Goal: Task Accomplishment & Management: Manage account settings

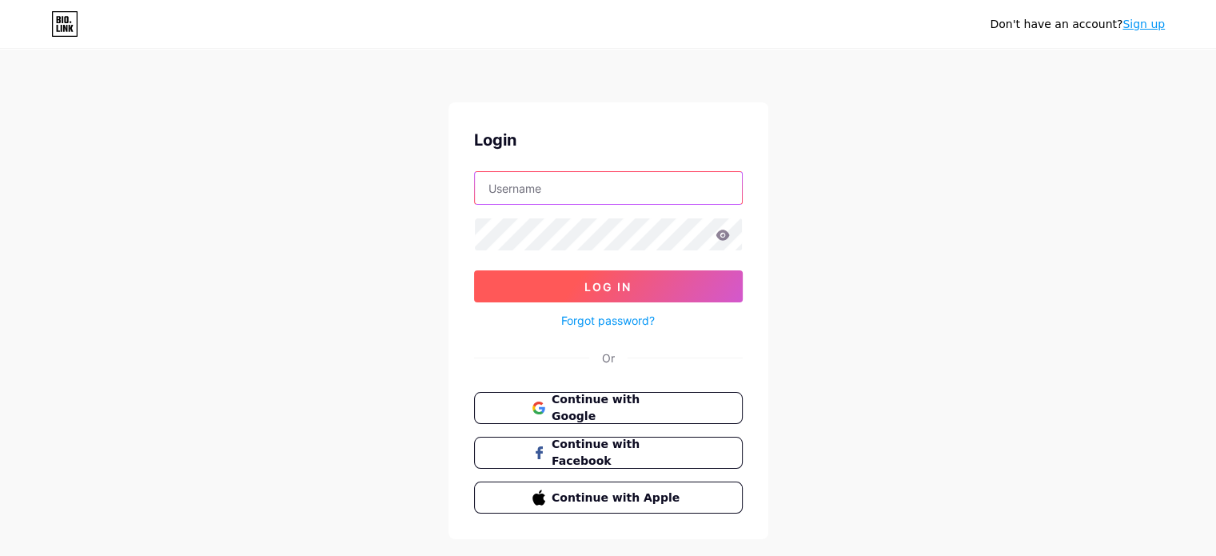
type input "[EMAIL_ADDRESS][DOMAIN_NAME]"
click at [585, 284] on span "Log In" at bounding box center [608, 287] width 47 height 14
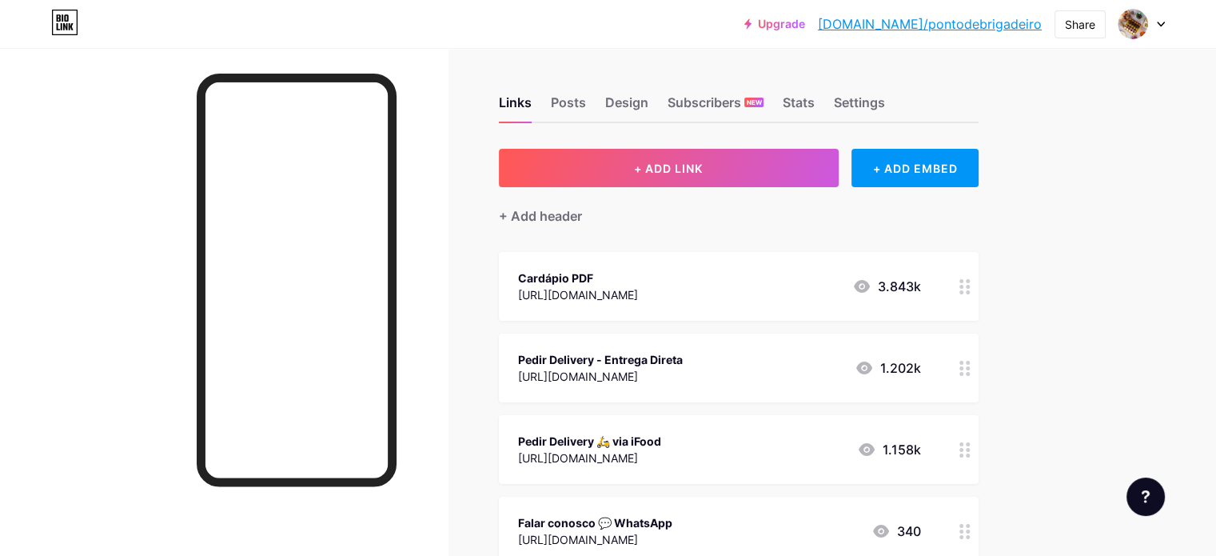
click at [638, 282] on div "Cardápio PDF" at bounding box center [578, 278] width 120 height 17
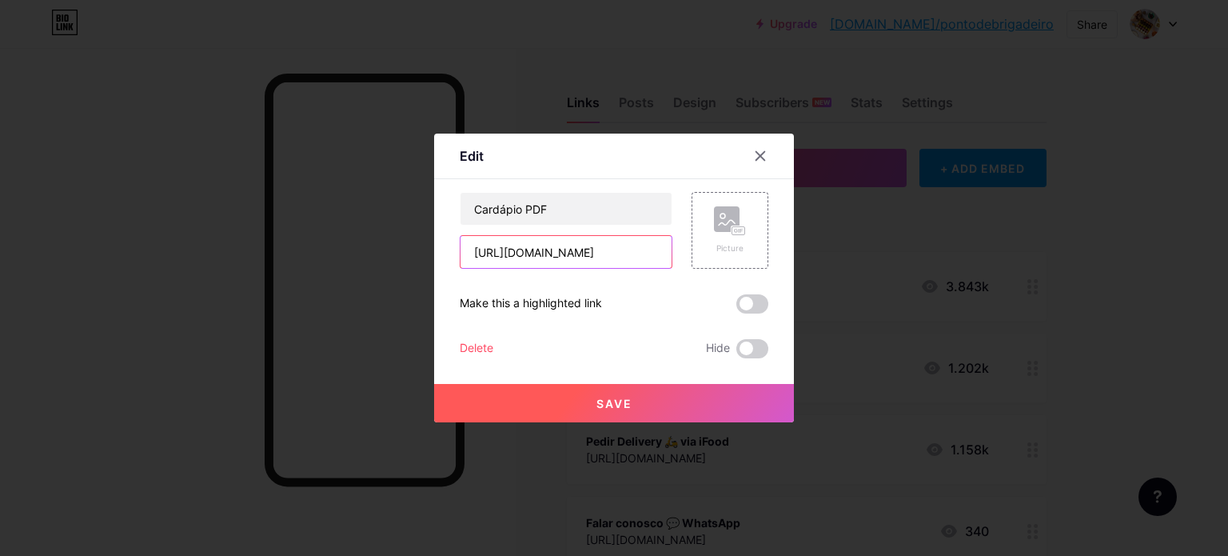
click at [572, 255] on input "https://www.pontodebrigadeiro.com.br/_files/ugd/2793e7_c5c8249f254047f2ac6f46b5…" at bounding box center [566, 252] width 211 height 32
click at [569, 255] on input "https://www.pontodebrigadeiro.com.br/_files/ugd/2793e7_c5c8249f254047f2ac6f46b5…" at bounding box center [566, 252] width 211 height 32
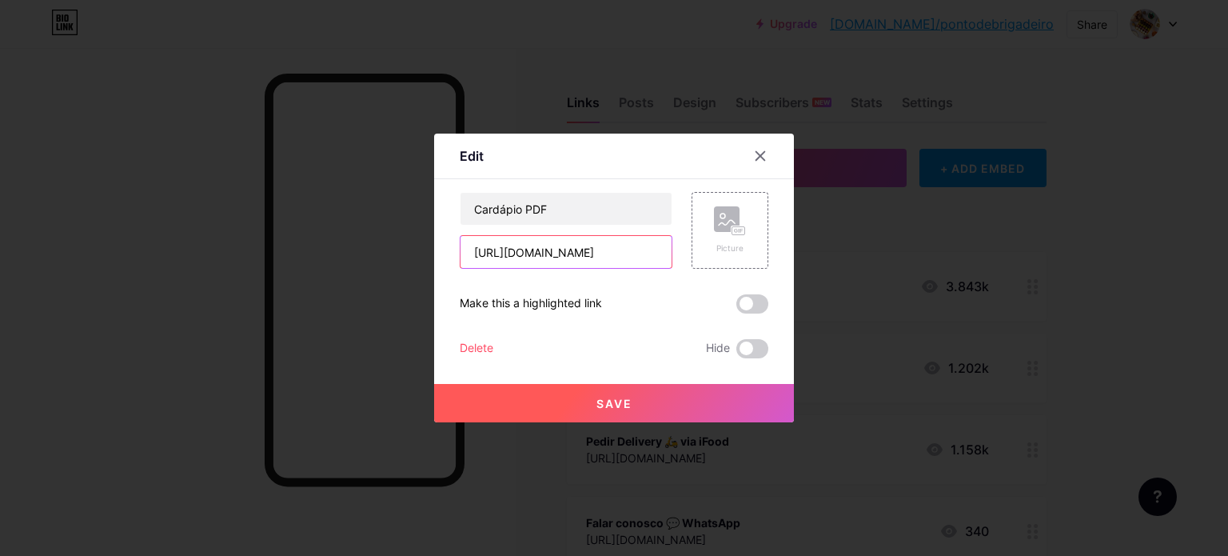
scroll to position [0, 343]
drag, startPoint x: 536, startPoint y: 252, endPoint x: 1030, endPoint y: 269, distance: 494.6
click at [1030, 269] on div "Edit Content YouTube Play YouTube video without leaving your page. ADD Vimeo Pl…" at bounding box center [614, 278] width 1228 height 556
click at [643, 251] on input "https://www.pontodebrigadeiro.com.br/_files/ugd/2793e7_c5c8249f254047f2ac6f46b5…" at bounding box center [566, 252] width 211 height 32
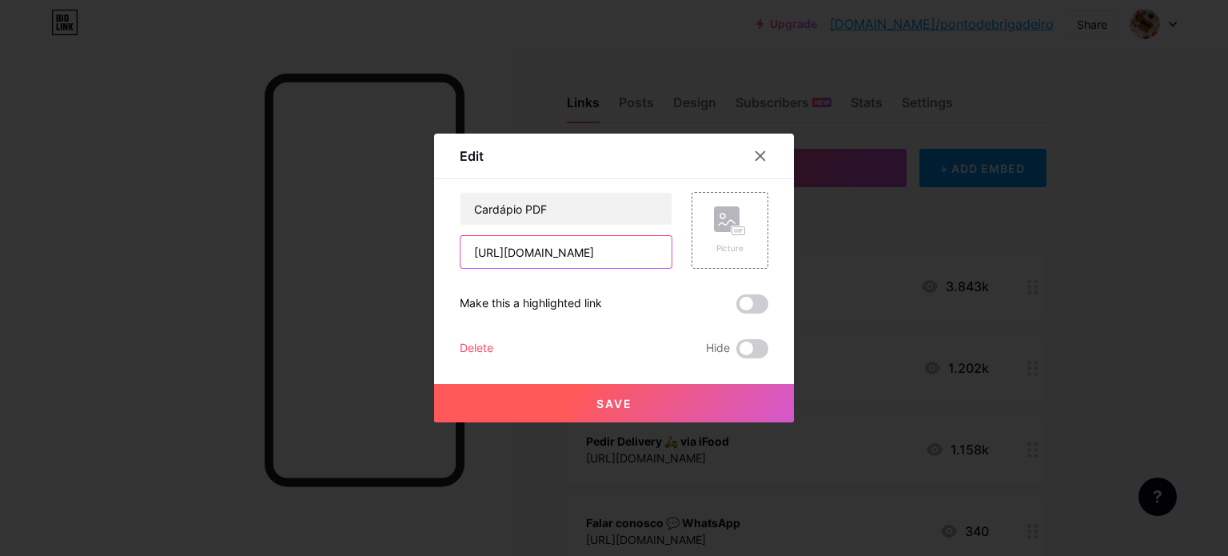
click at [643, 251] on input "https://www.pontodebrigadeiro.com.br/_files/ugd/2793e7_c5c8249f254047f2ac6f46b5…" at bounding box center [566, 252] width 211 height 32
click at [643, 252] on input "https://www.pontodebrigadeiro.com.br/_files/ugd/2793e7_c5c8249f254047f2ac6f46b5…" at bounding box center [566, 252] width 211 height 32
paste input "https://www.pontodebrigadeiro.com.br/_files/ugd/2793e7_f576afb2543c4e709ff4d0af…"
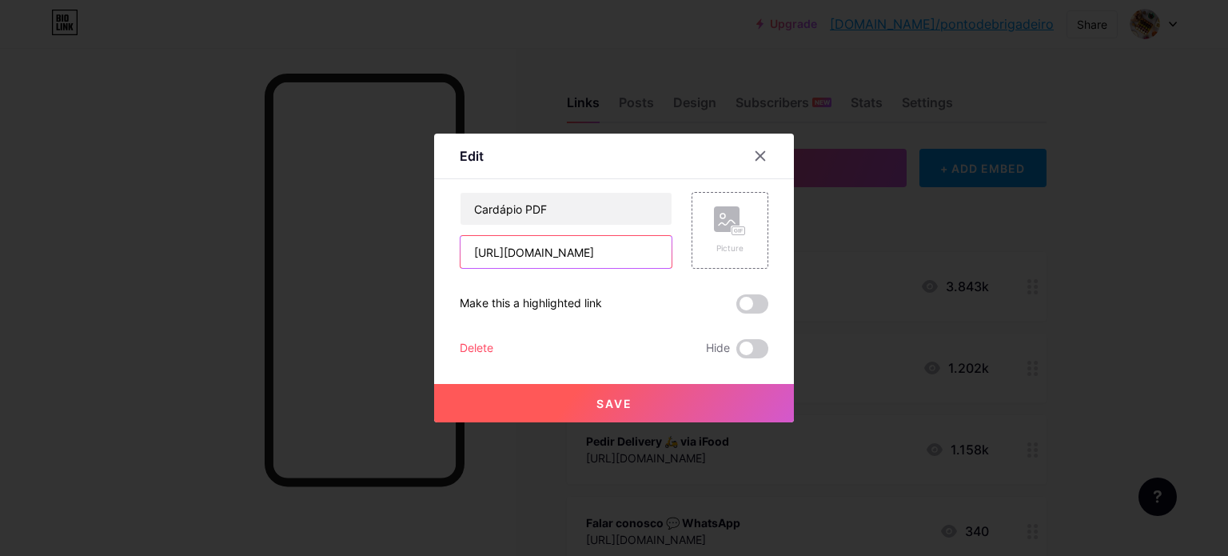
type input "https://www.pontodebrigadeiro.com.br/_files/ugd/2793e7_f576afb2543c4e709ff4d0af…"
click at [630, 407] on button "Save" at bounding box center [614, 403] width 360 height 38
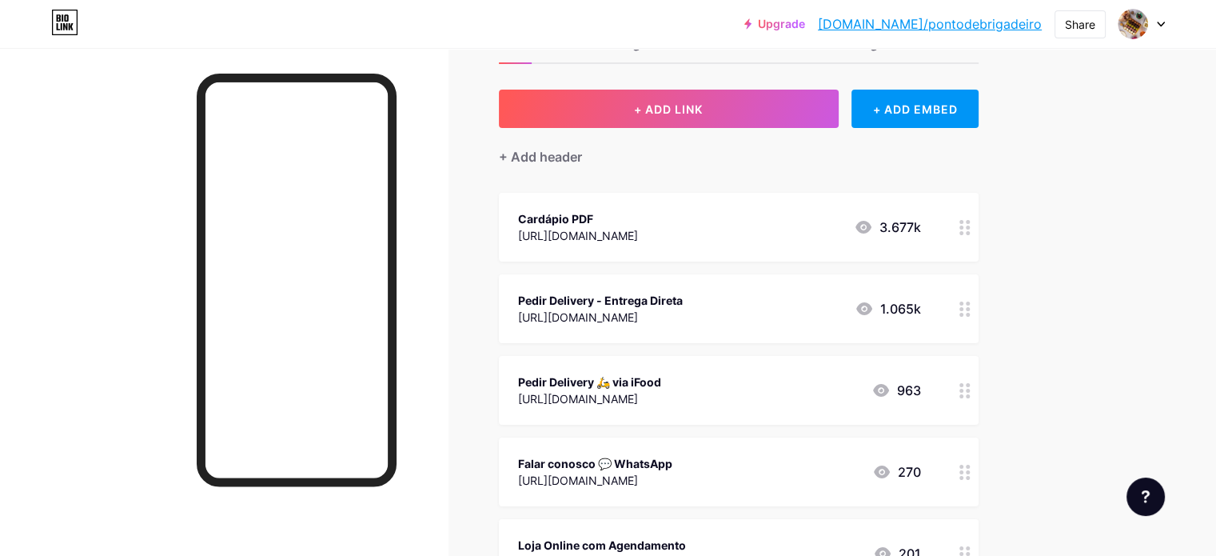
scroll to position [0, 0]
